Goal: Task Accomplishment & Management: Manage account settings

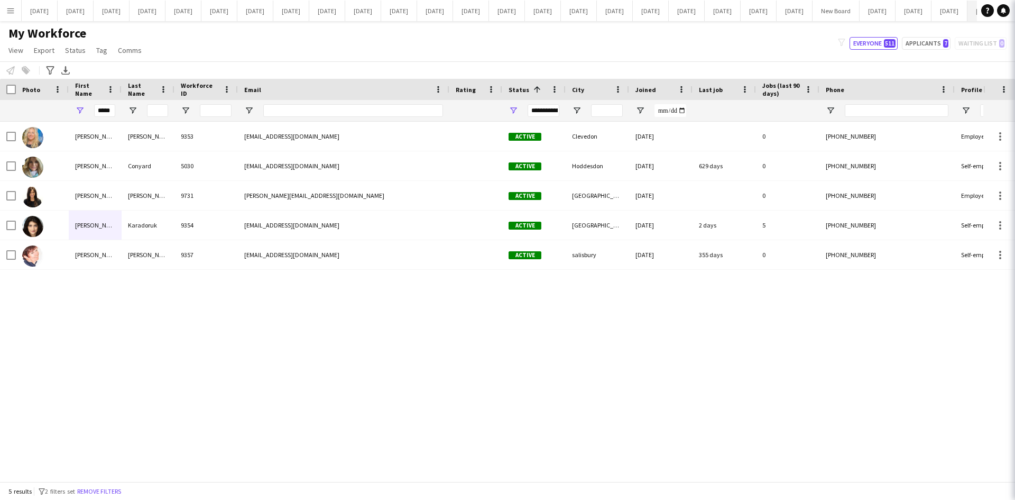
scroll to position [0, 540]
click at [856, 11] on button "[DATE] Close" at bounding box center [874, 11] width 36 height 21
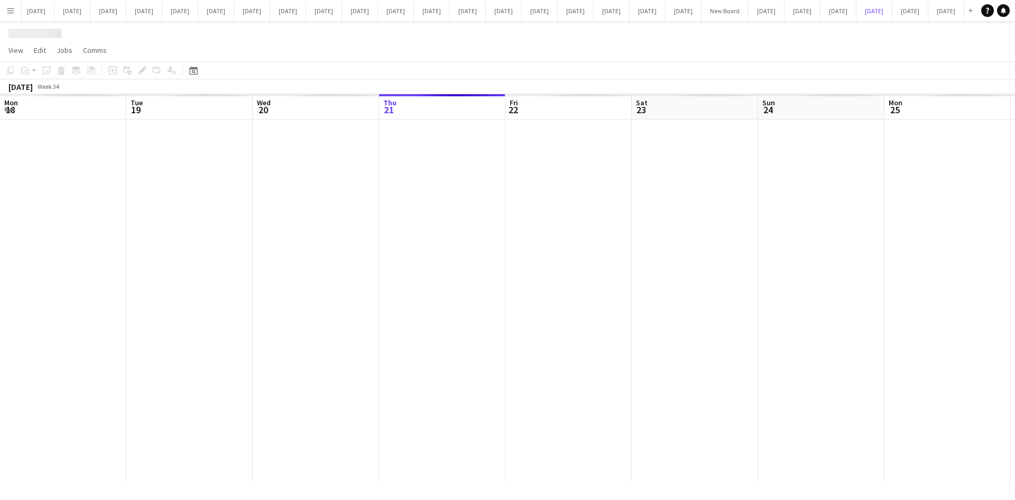
scroll to position [0, 253]
click at [16, 45] on span "View" at bounding box center [15, 50] width 15 height 10
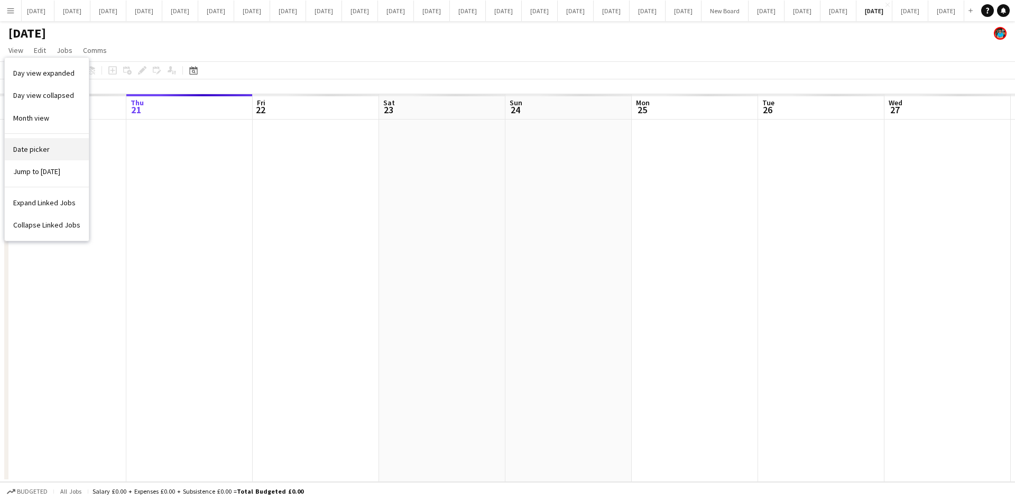
click at [30, 151] on span "Date picker" at bounding box center [31, 149] width 36 height 10
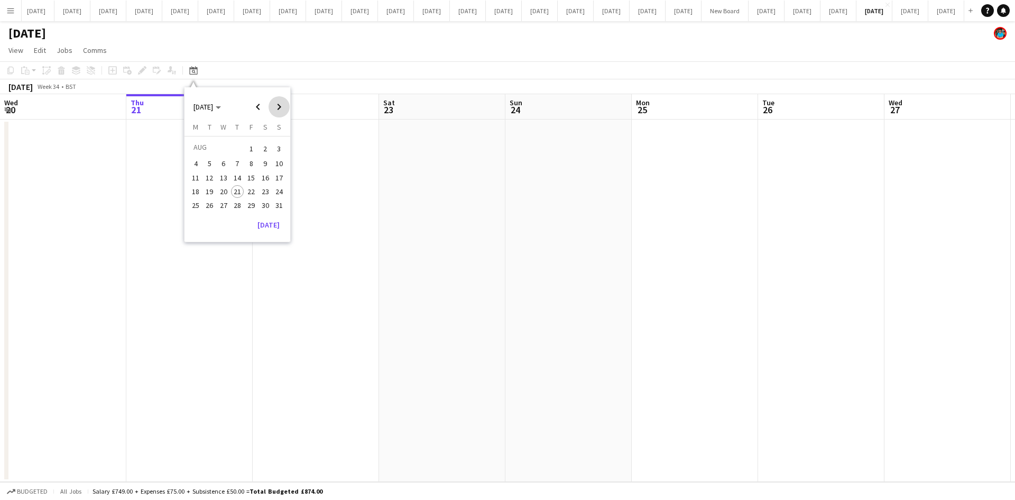
click at [274, 105] on span "Next month" at bounding box center [279, 106] width 21 height 21
click at [224, 188] on span "17" at bounding box center [223, 188] width 13 height 13
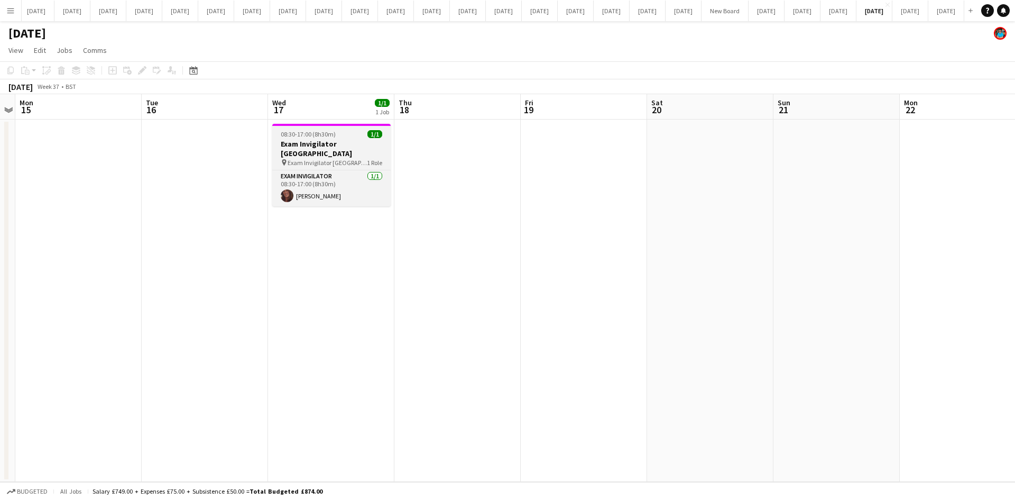
click at [319, 159] on span "Exam Invigilator [GEOGRAPHIC_DATA]" at bounding box center [327, 163] width 79 height 8
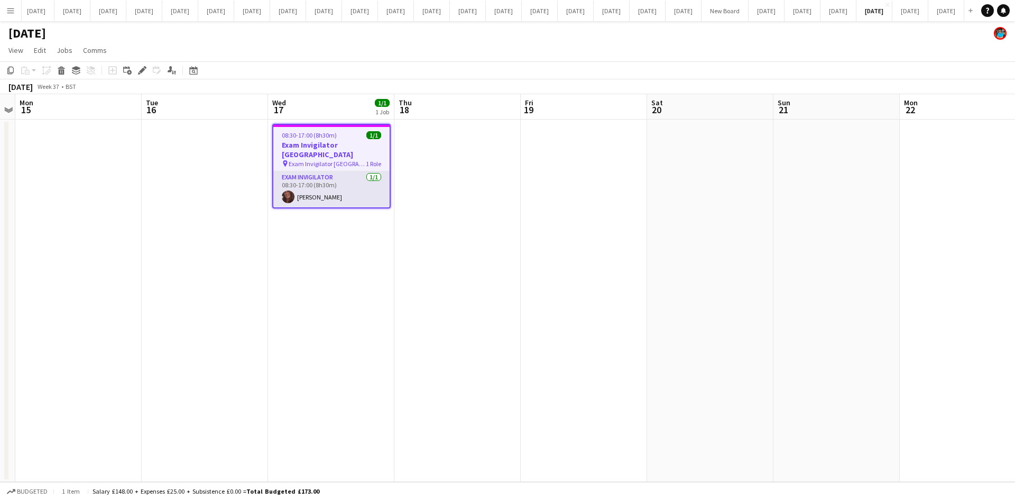
click at [321, 171] on app-card-role "Exam Invigilator [DATE] 08:30-17:00 (8h30m) [PERSON_NAME]" at bounding box center [331, 189] width 116 height 36
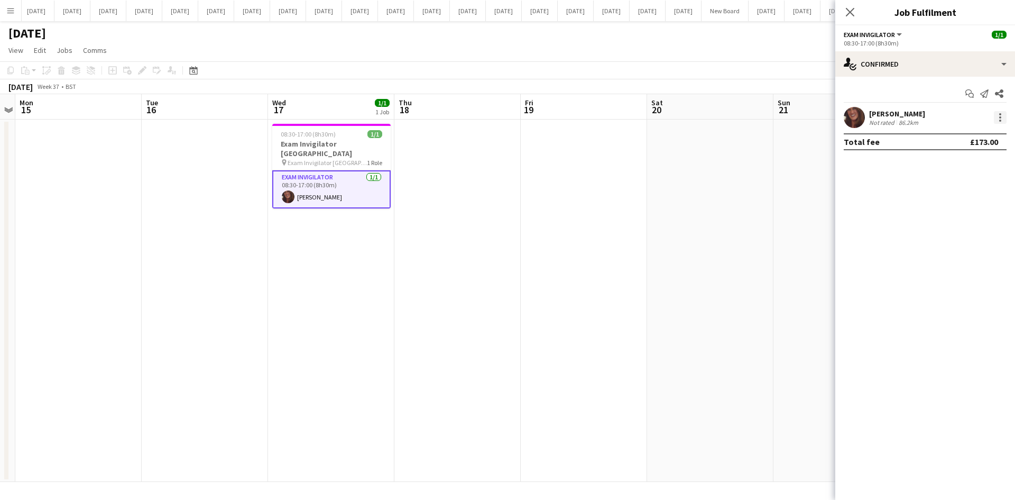
click at [998, 116] on div at bounding box center [1000, 117] width 13 height 13
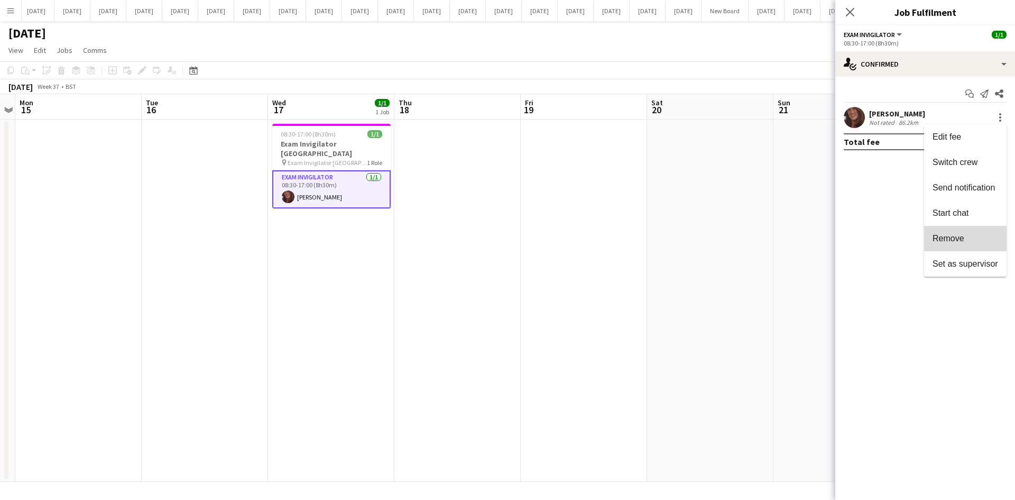
click at [969, 235] on span "Remove" at bounding box center [966, 239] width 66 height 10
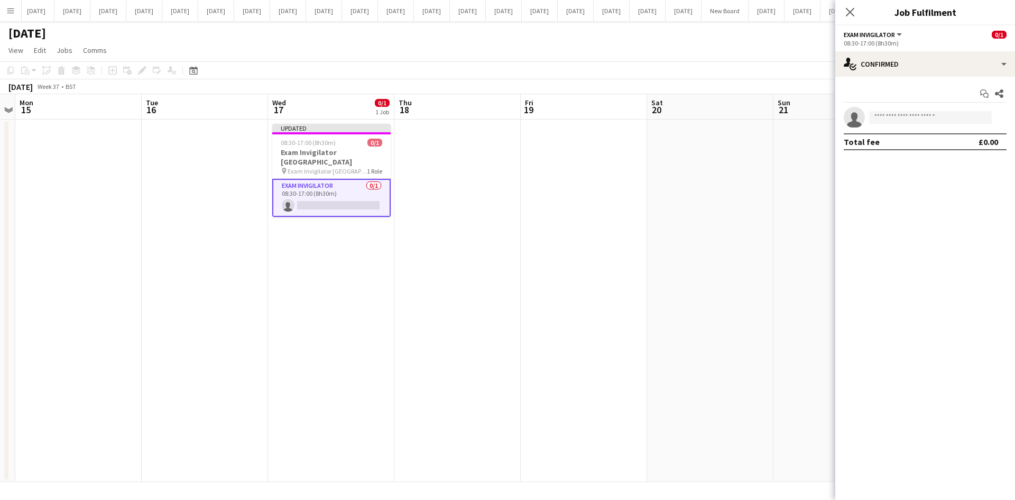
click at [814, 164] on app-date-cell at bounding box center [836, 300] width 126 height 362
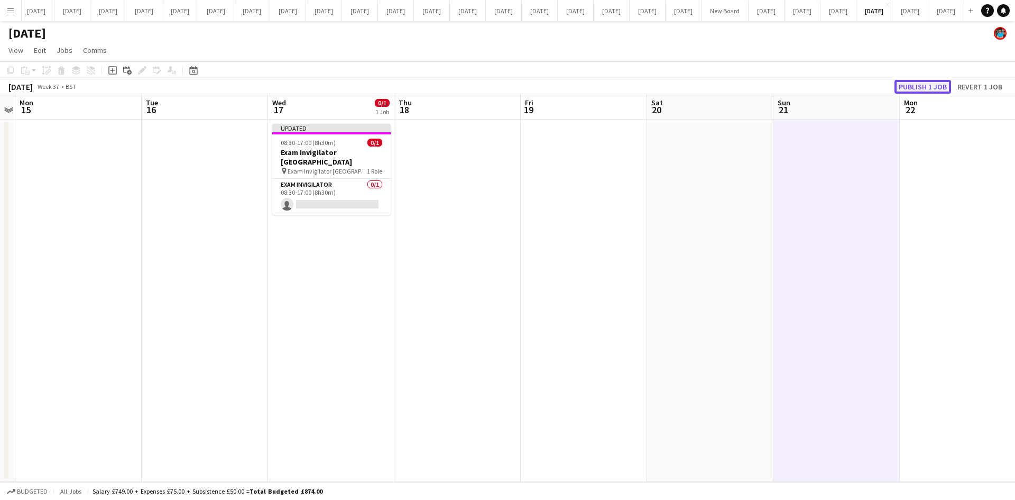
click at [902, 87] on button "Publish 1 job" at bounding box center [923, 87] width 57 height 14
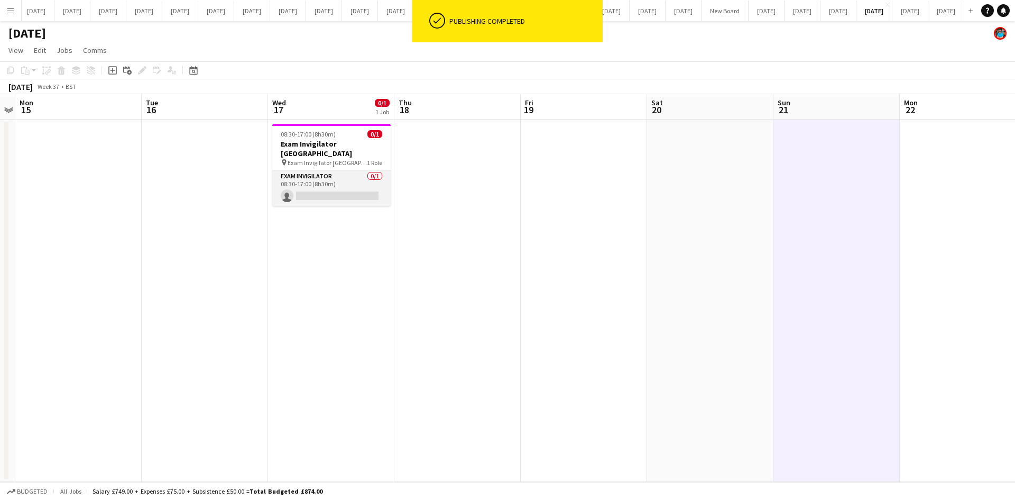
scroll to position [0, 364]
click at [343, 188] on app-card-role "Exam Invigilator 0/1 08:30-17:00 (8h30m) single-neutral-actions" at bounding box center [331, 188] width 118 height 36
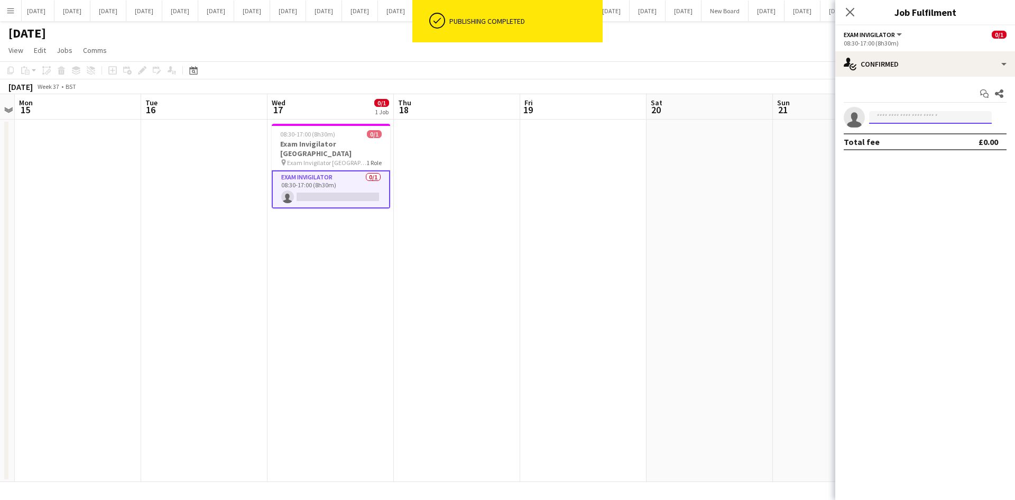
click at [895, 112] on input at bounding box center [930, 117] width 123 height 13
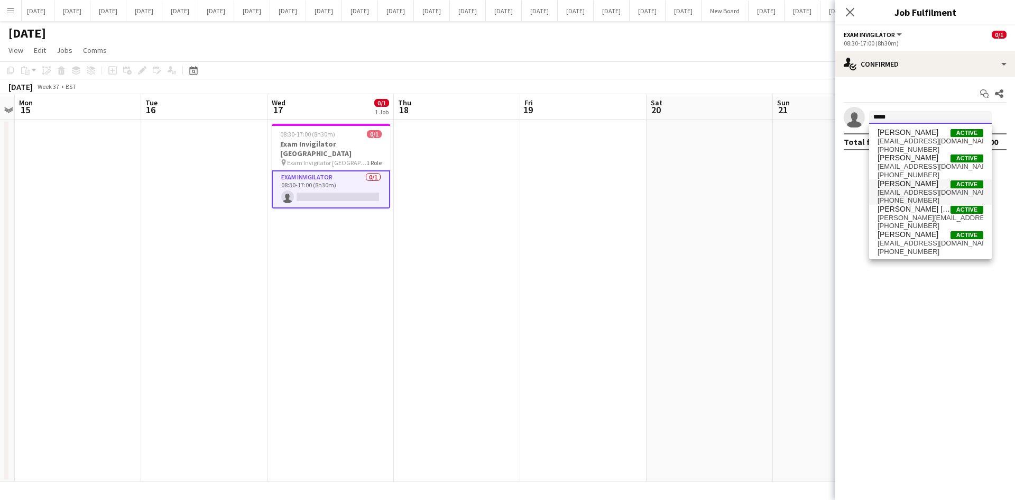
type input "*****"
click at [908, 184] on span "[PERSON_NAME]" at bounding box center [908, 183] width 61 height 9
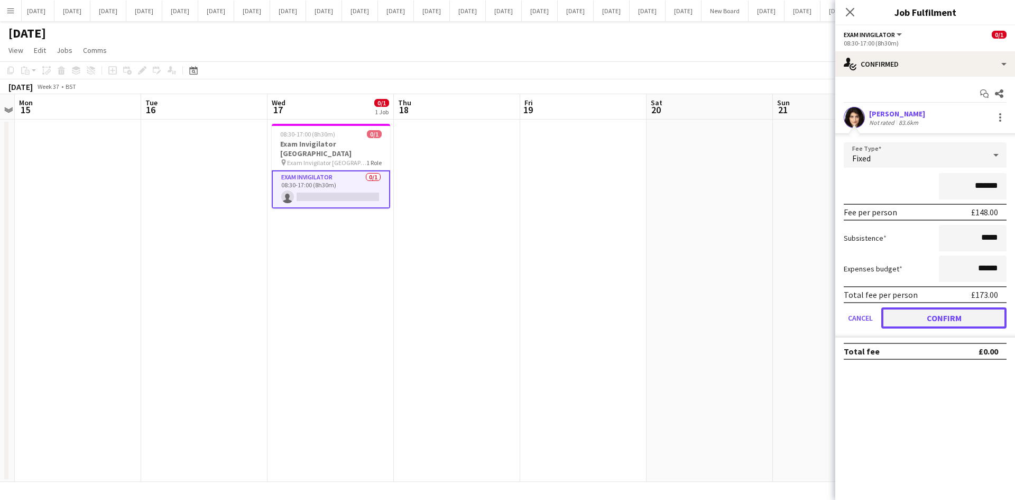
click at [947, 322] on button "Confirm" at bounding box center [943, 317] width 125 height 21
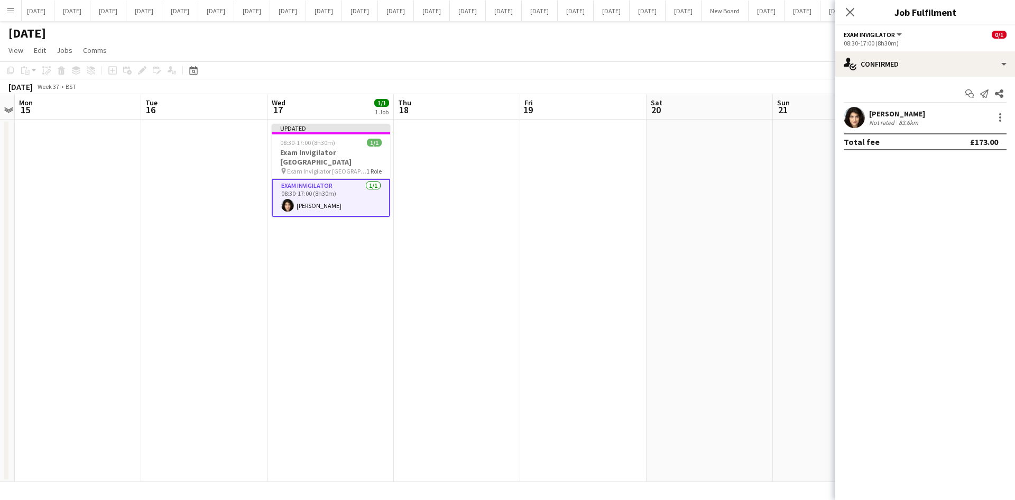
drag, startPoint x: 551, startPoint y: 242, endPoint x: 790, endPoint y: 160, distance: 252.3
click at [551, 241] on app-date-cell at bounding box center [583, 300] width 126 height 362
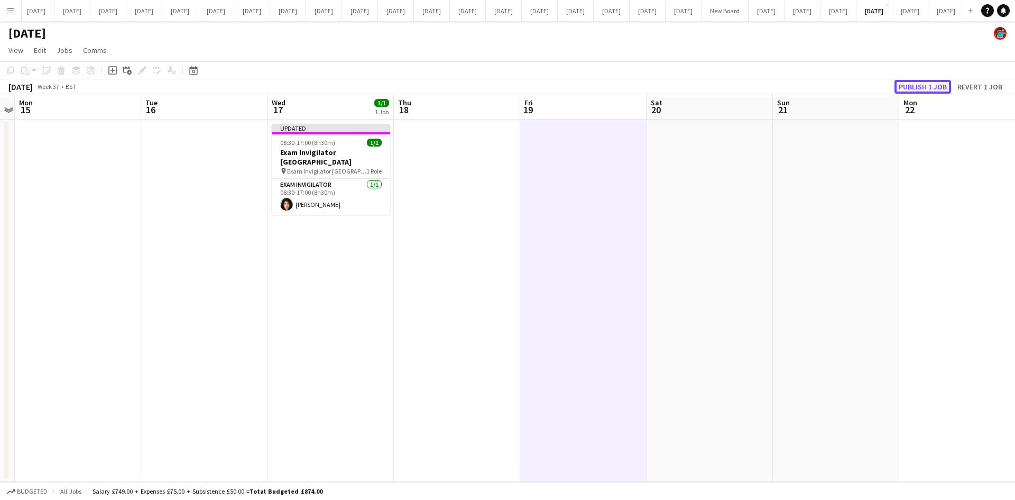
click at [909, 82] on button "Publish 1 job" at bounding box center [923, 87] width 57 height 14
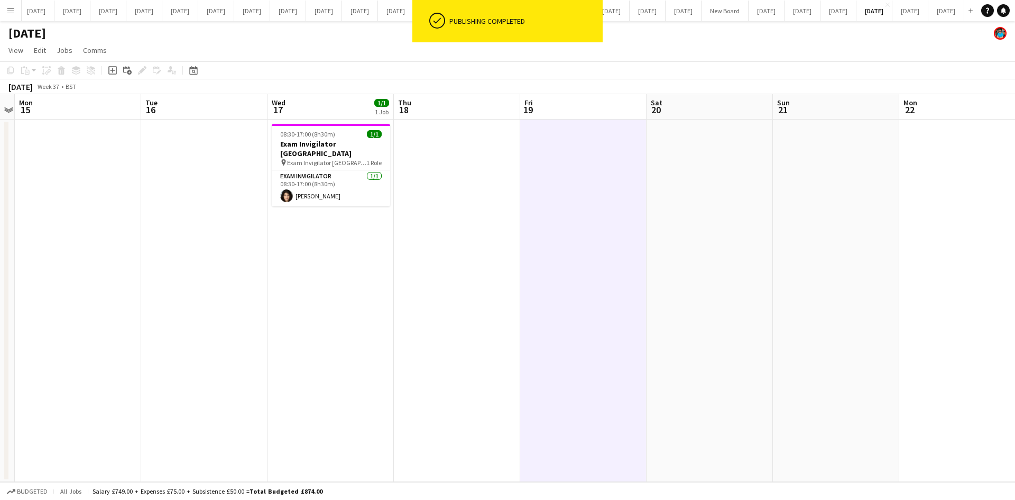
click at [385, 265] on app-date-cell "08:30-17:00 (8h30m) 1/1 Exam Invigilator Oxford pin Exam Invigilator Oxford 1 R…" at bounding box center [331, 300] width 126 height 362
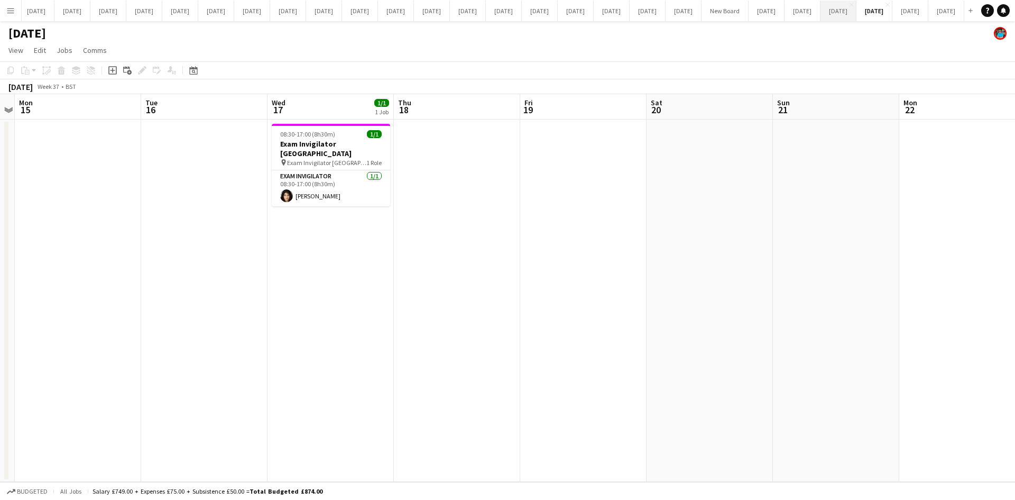
click at [821, 11] on button "[DATE] Close" at bounding box center [839, 11] width 36 height 21
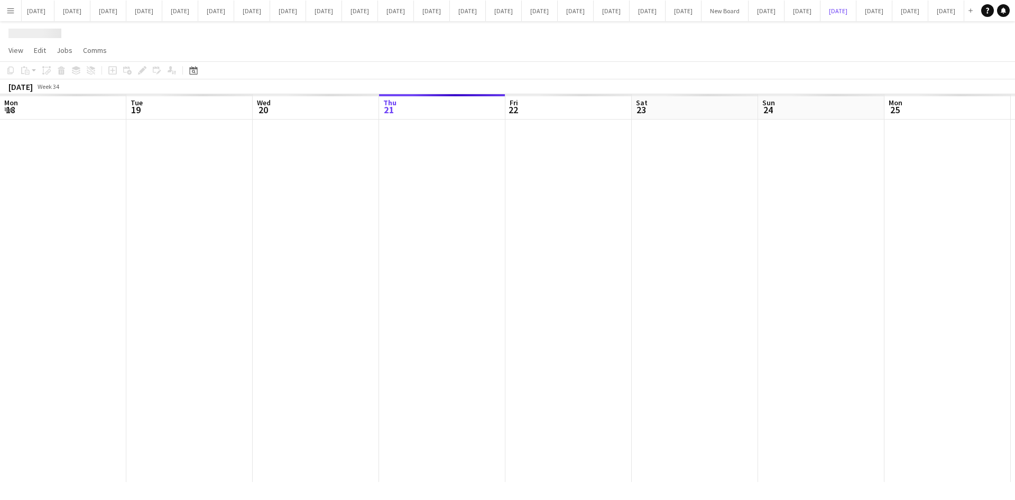
scroll to position [0, 253]
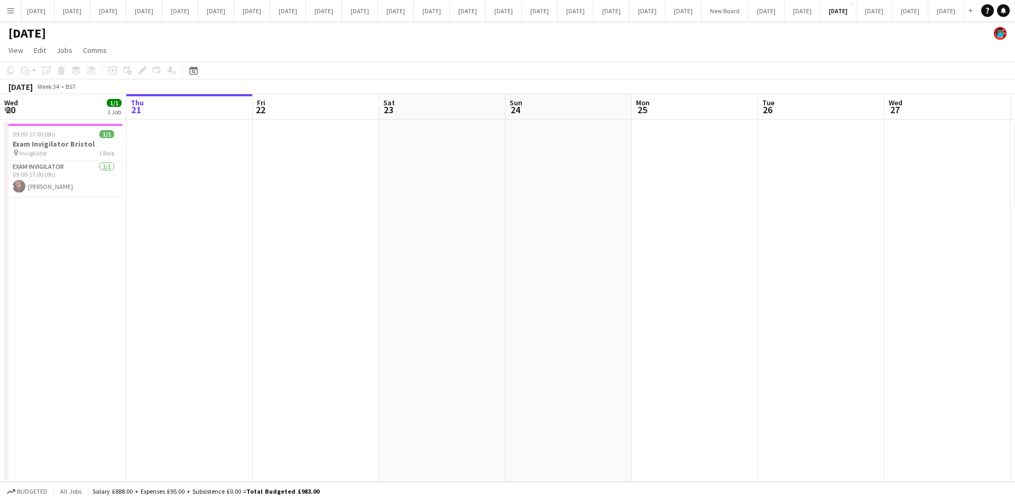
click at [230, 249] on app-date-cell at bounding box center [189, 300] width 126 height 362
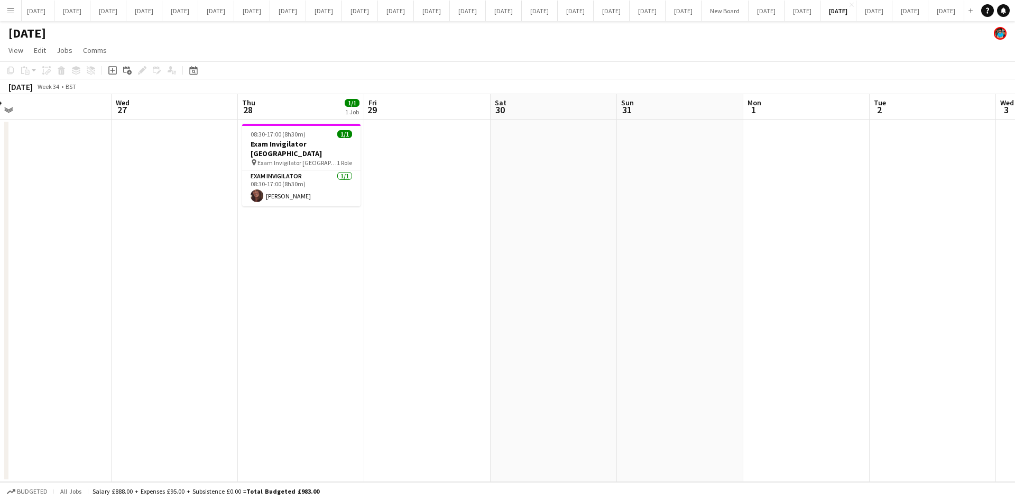
scroll to position [0, 403]
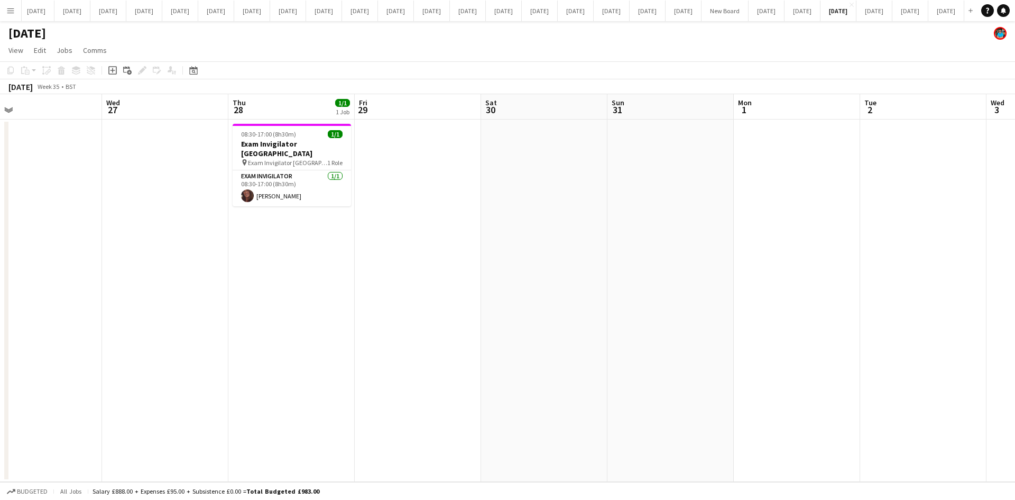
click at [334, 255] on app-date-cell "08:30-17:00 (8h30m) 1/1 Exam Invigilator Oxford pin Exam Invigilator Oxford 1 R…" at bounding box center [291, 300] width 126 height 362
